Goal: Navigation & Orientation: Find specific page/section

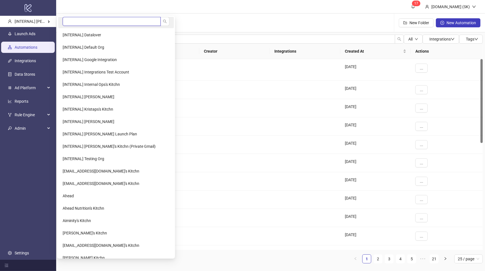
click at [87, 20] on input "search" at bounding box center [112, 21] width 98 height 9
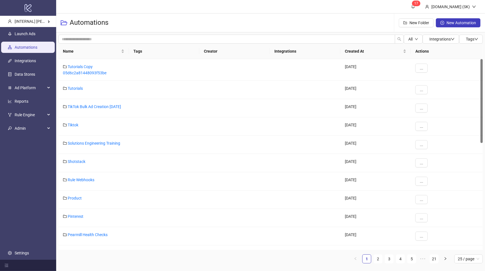
click at [200, 20] on div "Automations New Folder New Automation" at bounding box center [270, 22] width 429 height 19
click at [75, 19] on h3 "Automations" at bounding box center [89, 22] width 39 height 9
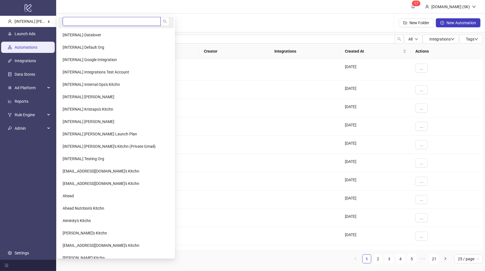
click at [75, 22] on input "search" at bounding box center [112, 21] width 98 height 9
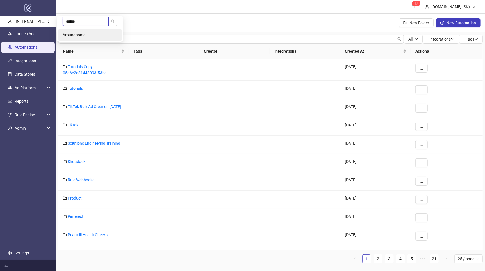
type input "******"
click at [89, 33] on li "Aroundhome" at bounding box center [90, 34] width 64 height 11
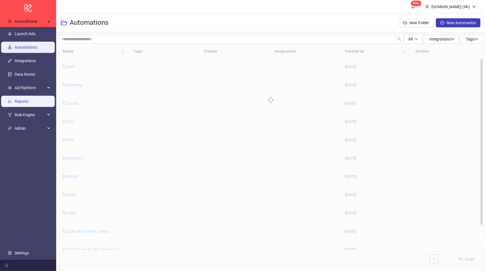
click at [28, 102] on link "Reports" at bounding box center [22, 101] width 14 height 4
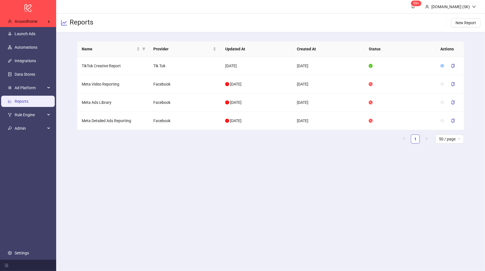
click at [250, 24] on div "Reports New Report" at bounding box center [270, 22] width 429 height 19
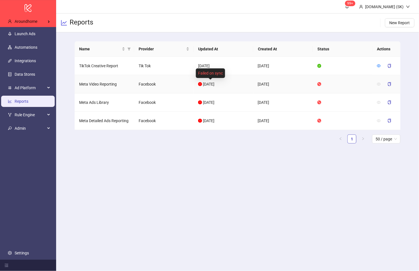
click at [189, 140] on ul "1 50 / page" at bounding box center [238, 138] width 326 height 9
click at [22, 59] on link "Integrations" at bounding box center [25, 60] width 21 height 4
click at [178, 147] on div "Name Provider Updated At Created At Status Actions TikTok Creative Report Tik T…" at bounding box center [238, 94] width 326 height 106
